Goal: Task Accomplishment & Management: Use online tool/utility

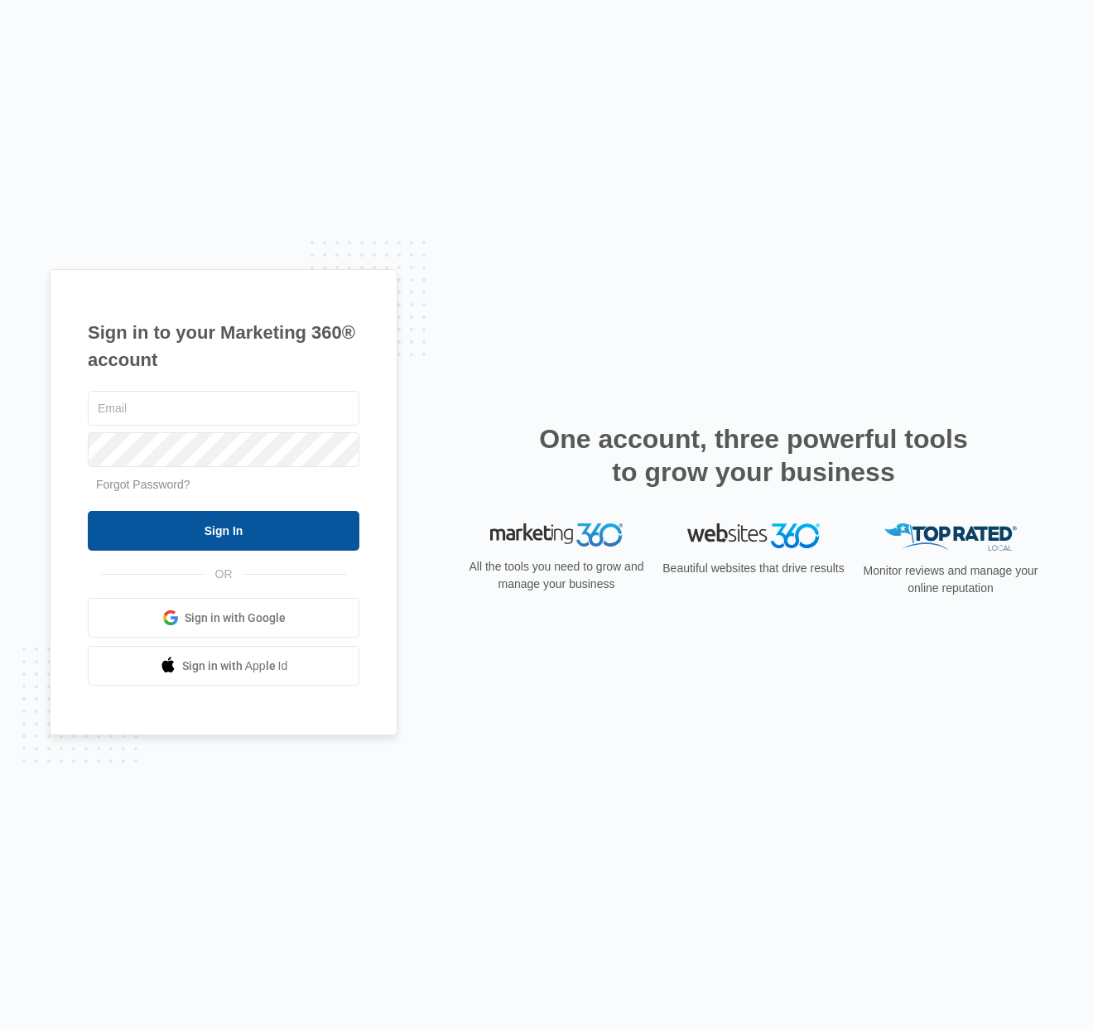
type input "[EMAIL_ADDRESS][PERSON_NAME][DOMAIN_NAME]"
click at [301, 523] on input "Sign In" at bounding box center [224, 531] width 272 height 40
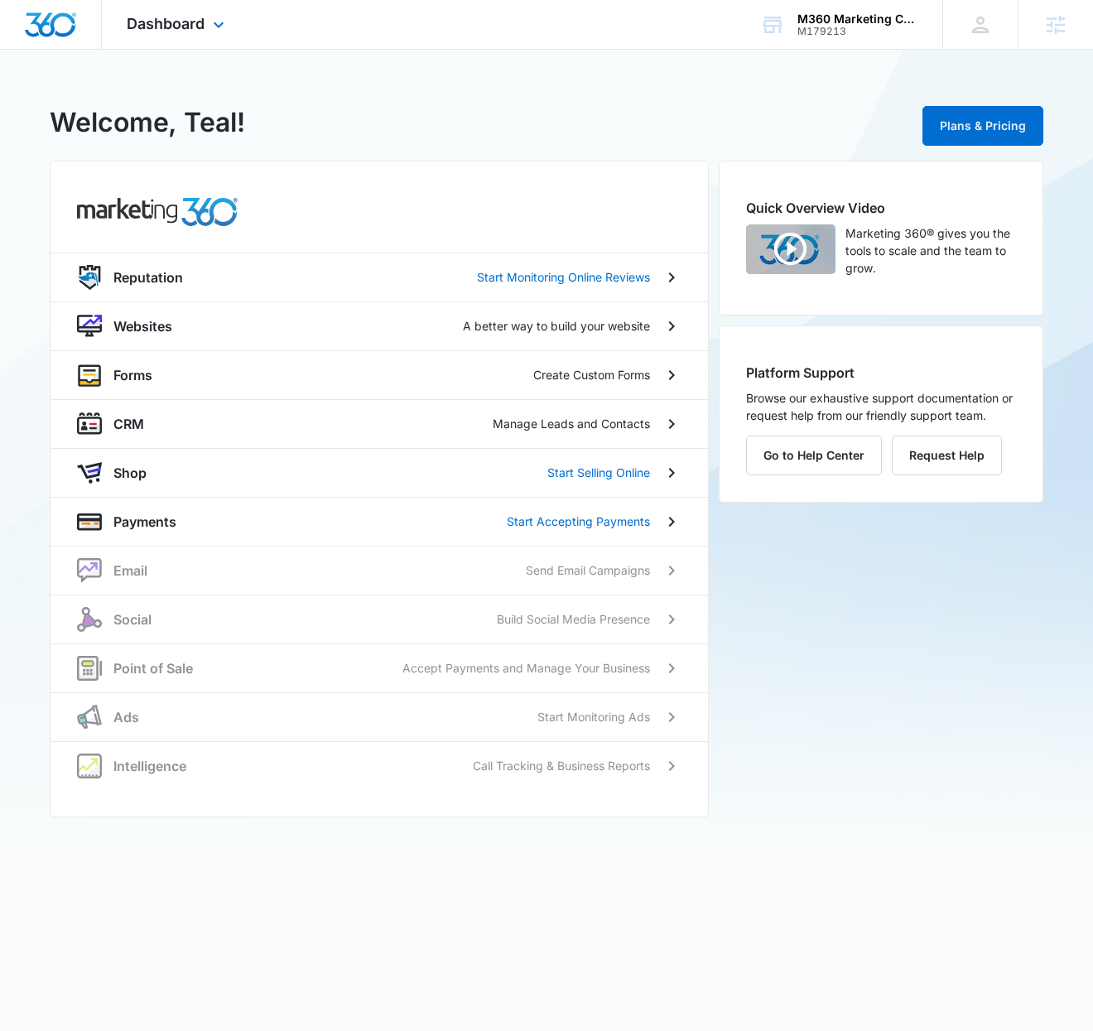
click at [202, 36] on div "Dashboard Apps Reputation Websites Forms CRM Email Social Shop Payments POS Ads…" at bounding box center [178, 24] width 152 height 49
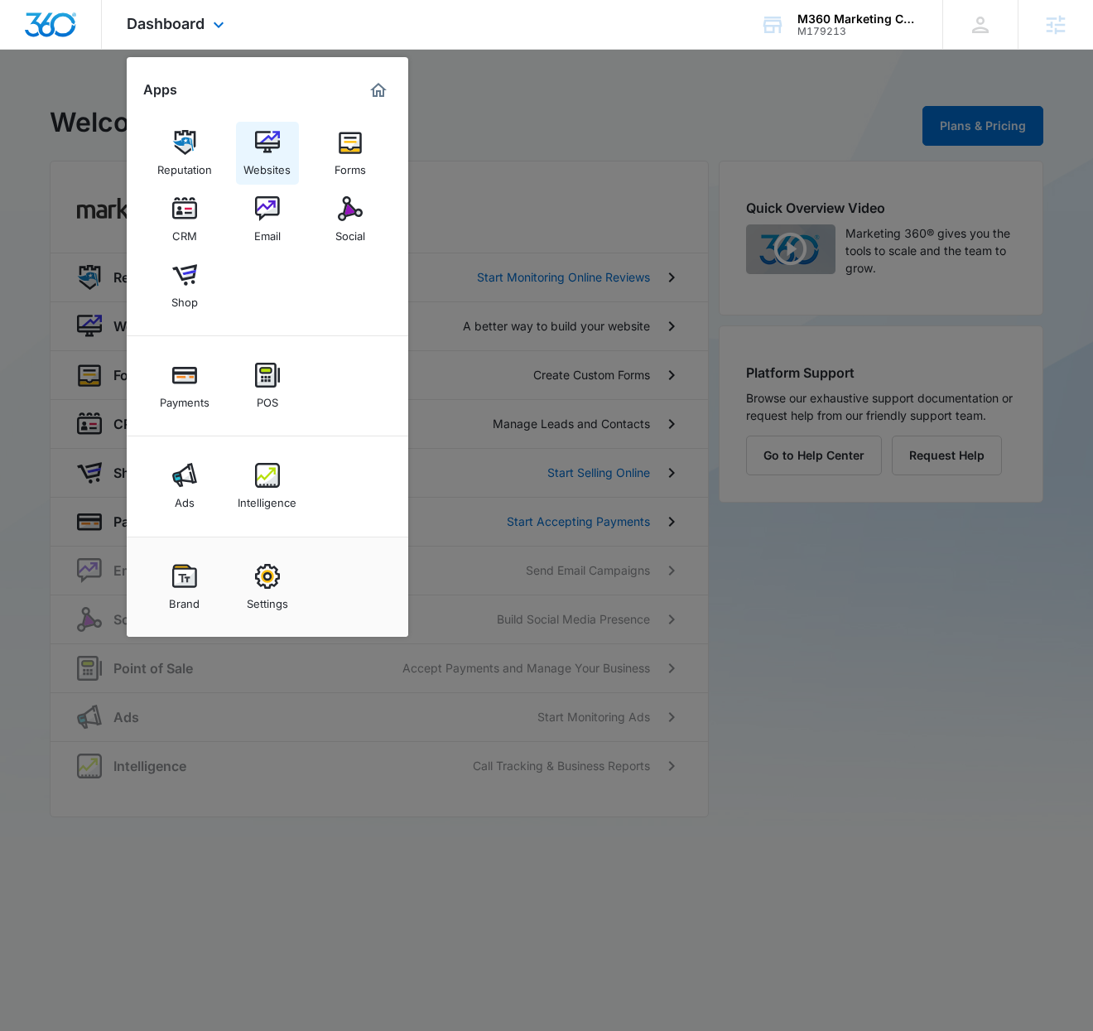
click at [264, 134] on img at bounding box center [267, 142] width 25 height 25
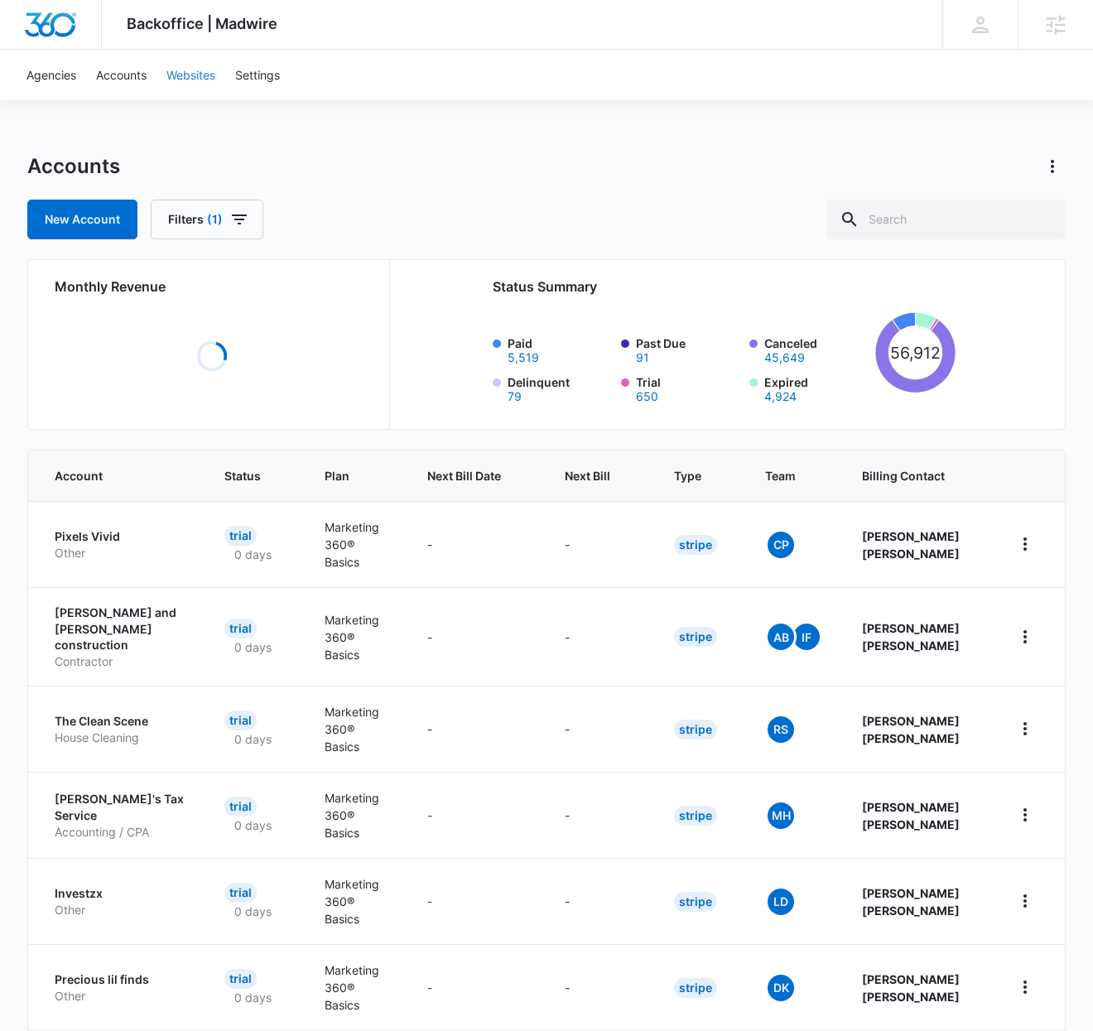
click at [174, 77] on link "Websites" at bounding box center [191, 75] width 69 height 51
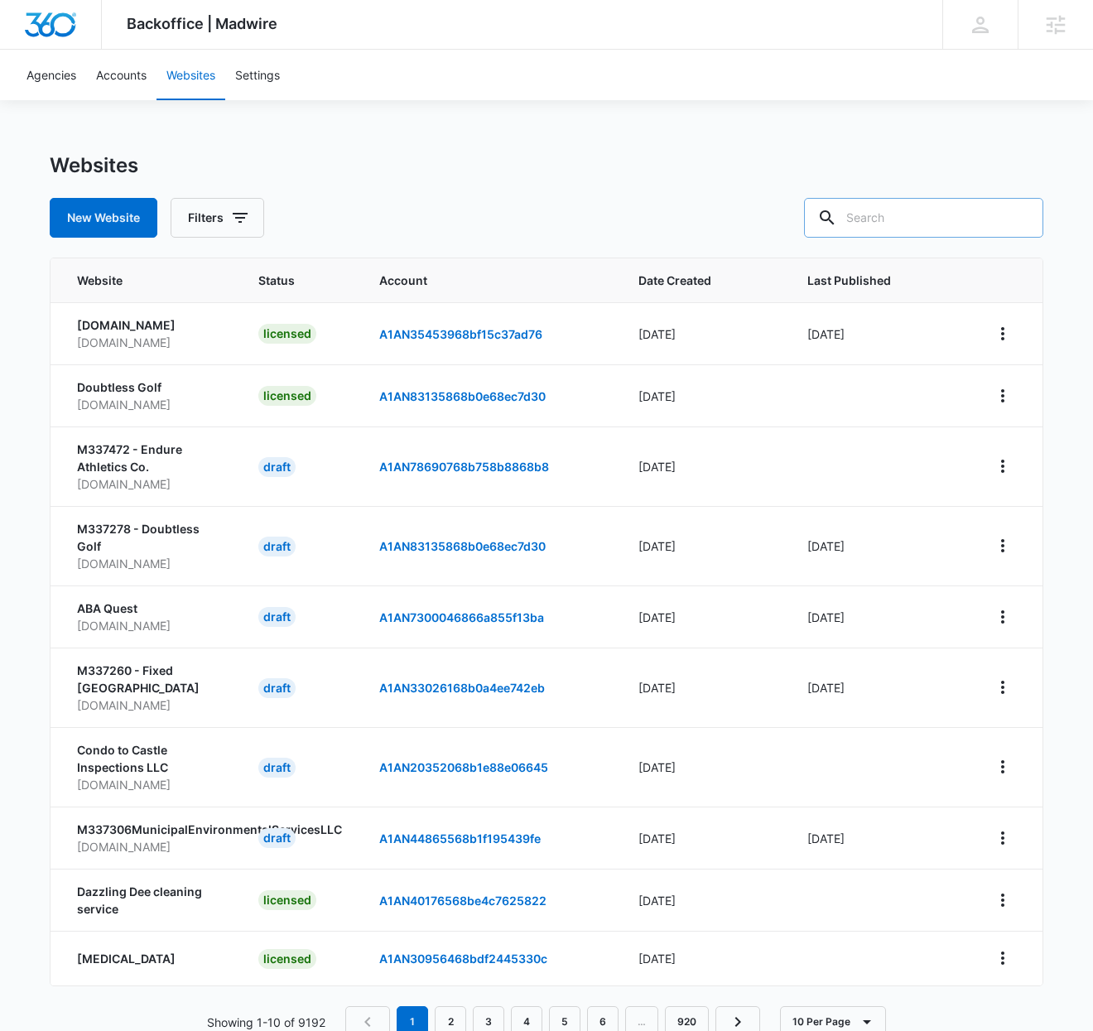
click at [981, 232] on input "text" at bounding box center [923, 218] width 239 height 40
type input "[DOMAIN_NAME]"
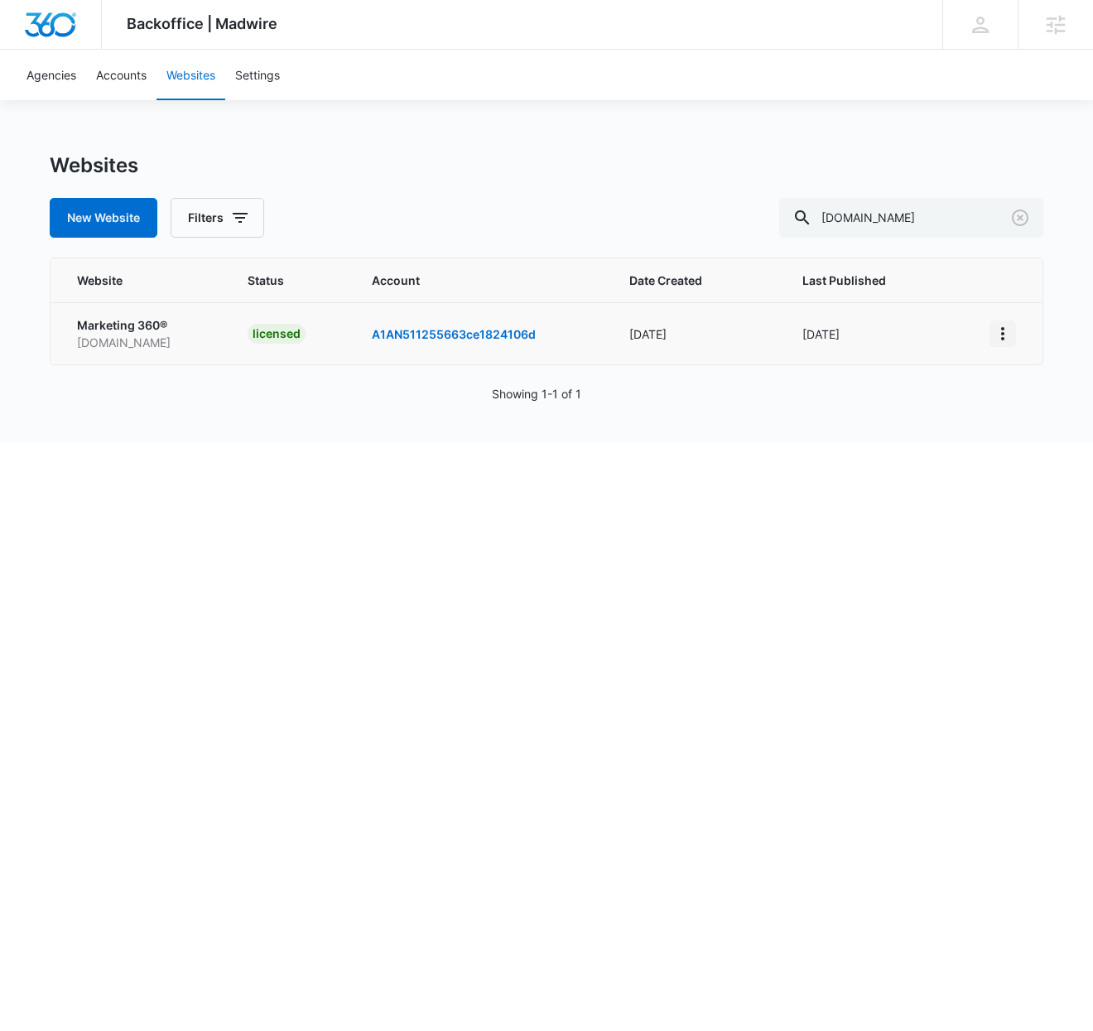
click at [1009, 333] on icon "View More" at bounding box center [1003, 334] width 20 height 20
click at [939, 401] on link "Edit Website" at bounding box center [911, 405] width 67 height 14
